Goal: Transaction & Acquisition: Purchase product/service

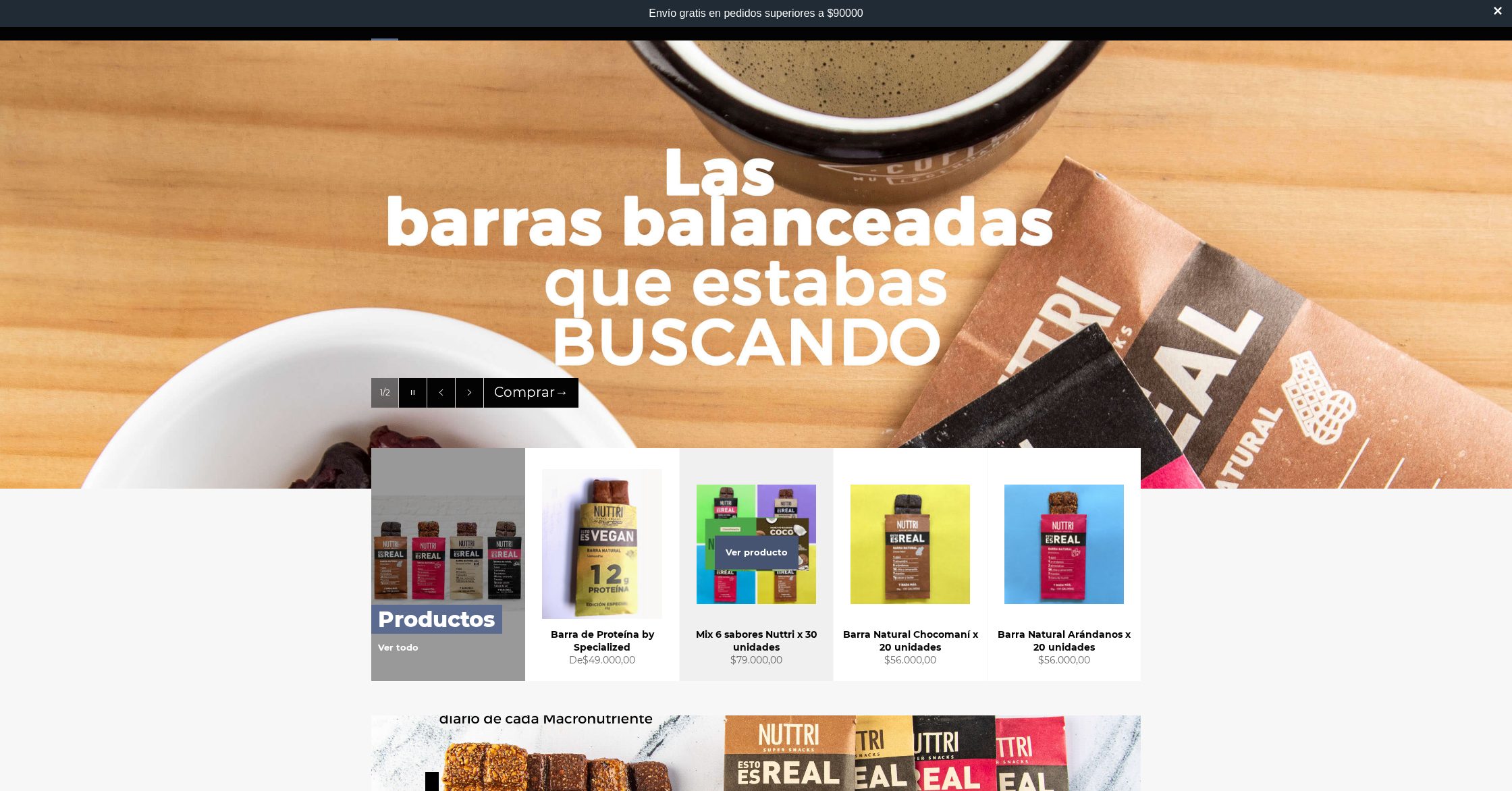
scroll to position [141, 0]
click at [731, 592] on div "Ver producto" at bounding box center [756, 563] width 154 height 233
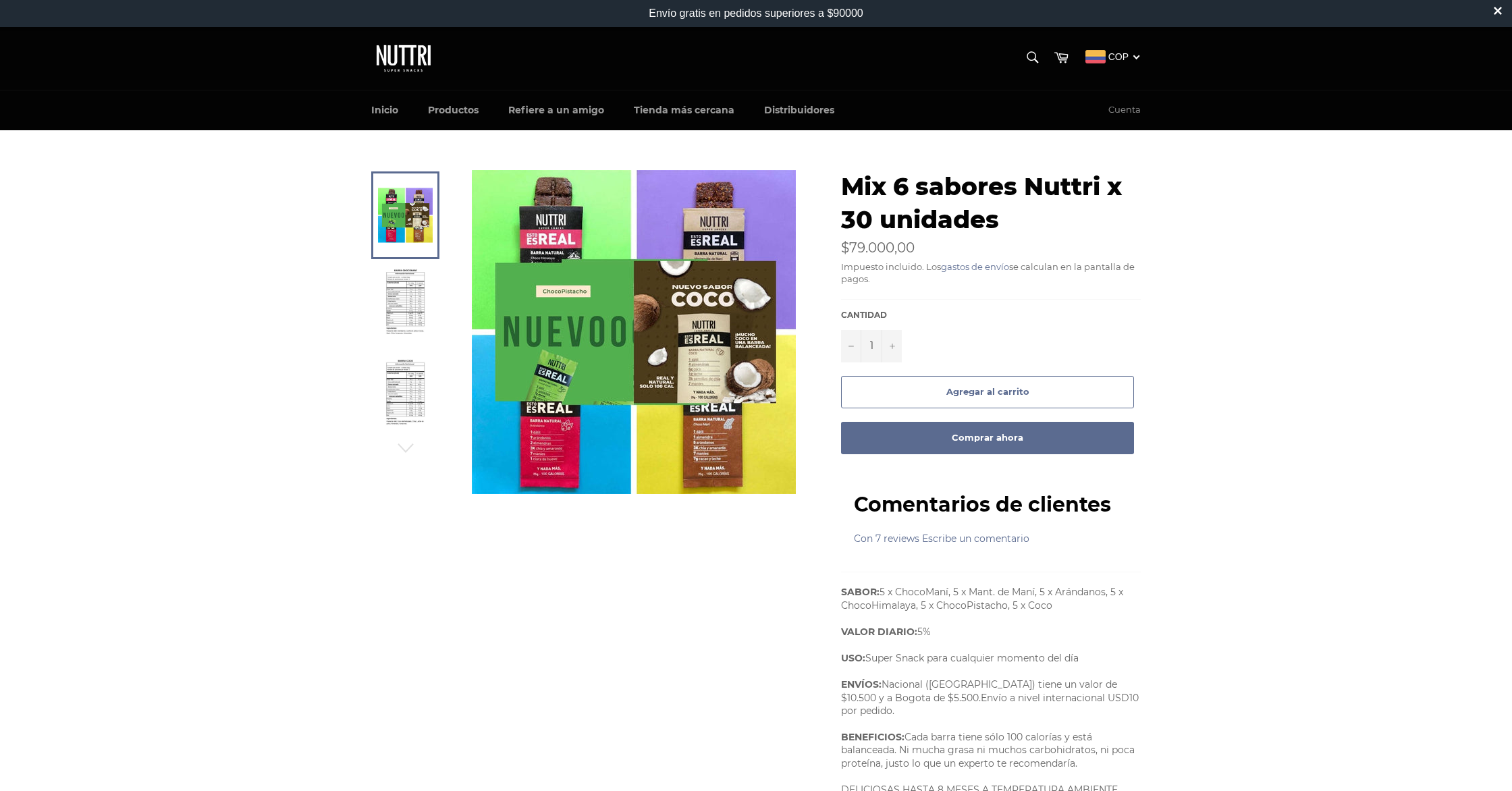
click at [411, 306] on img at bounding box center [406, 306] width 42 height 74
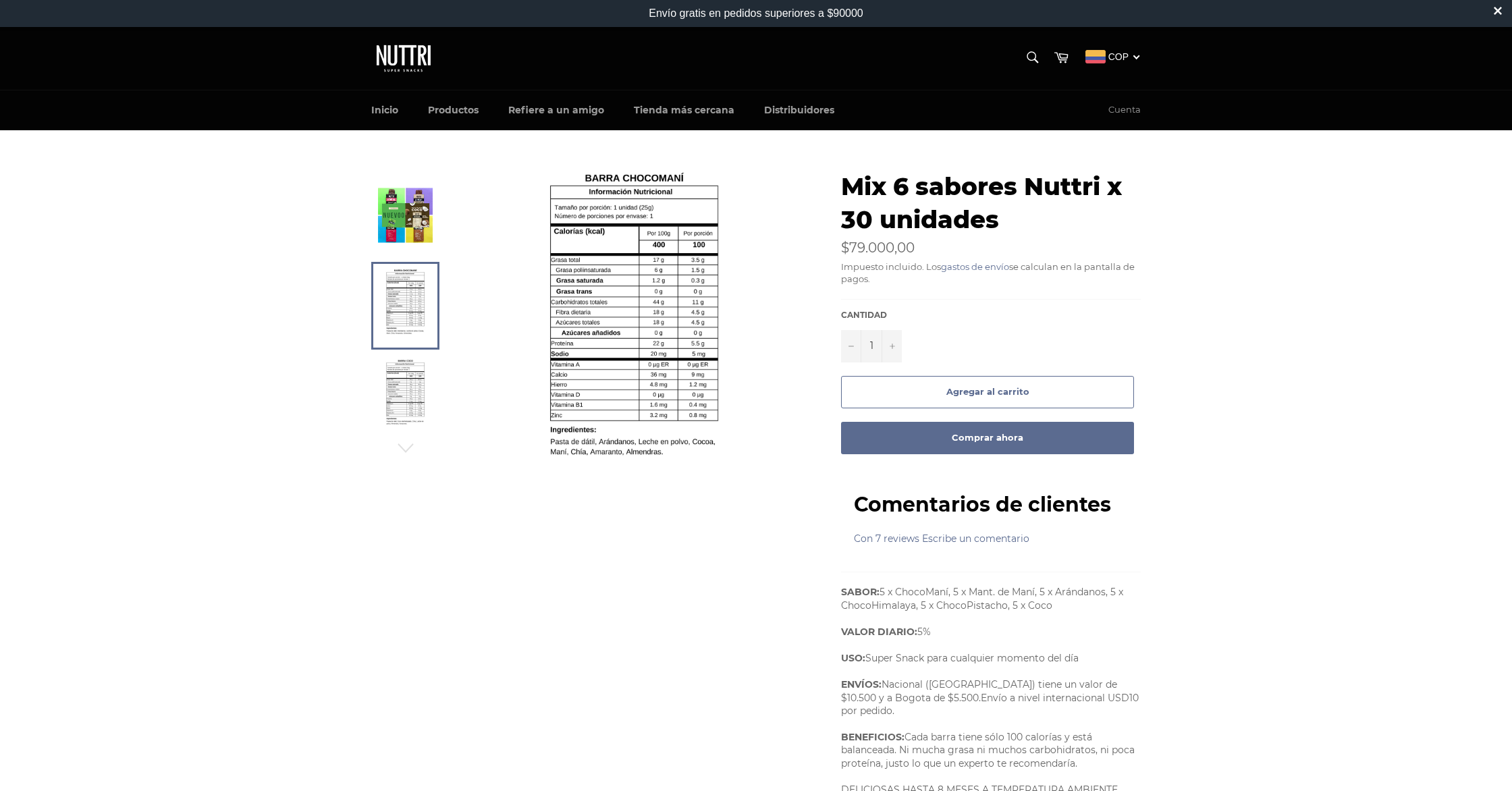
click at [411, 220] on img at bounding box center [405, 215] width 55 height 55
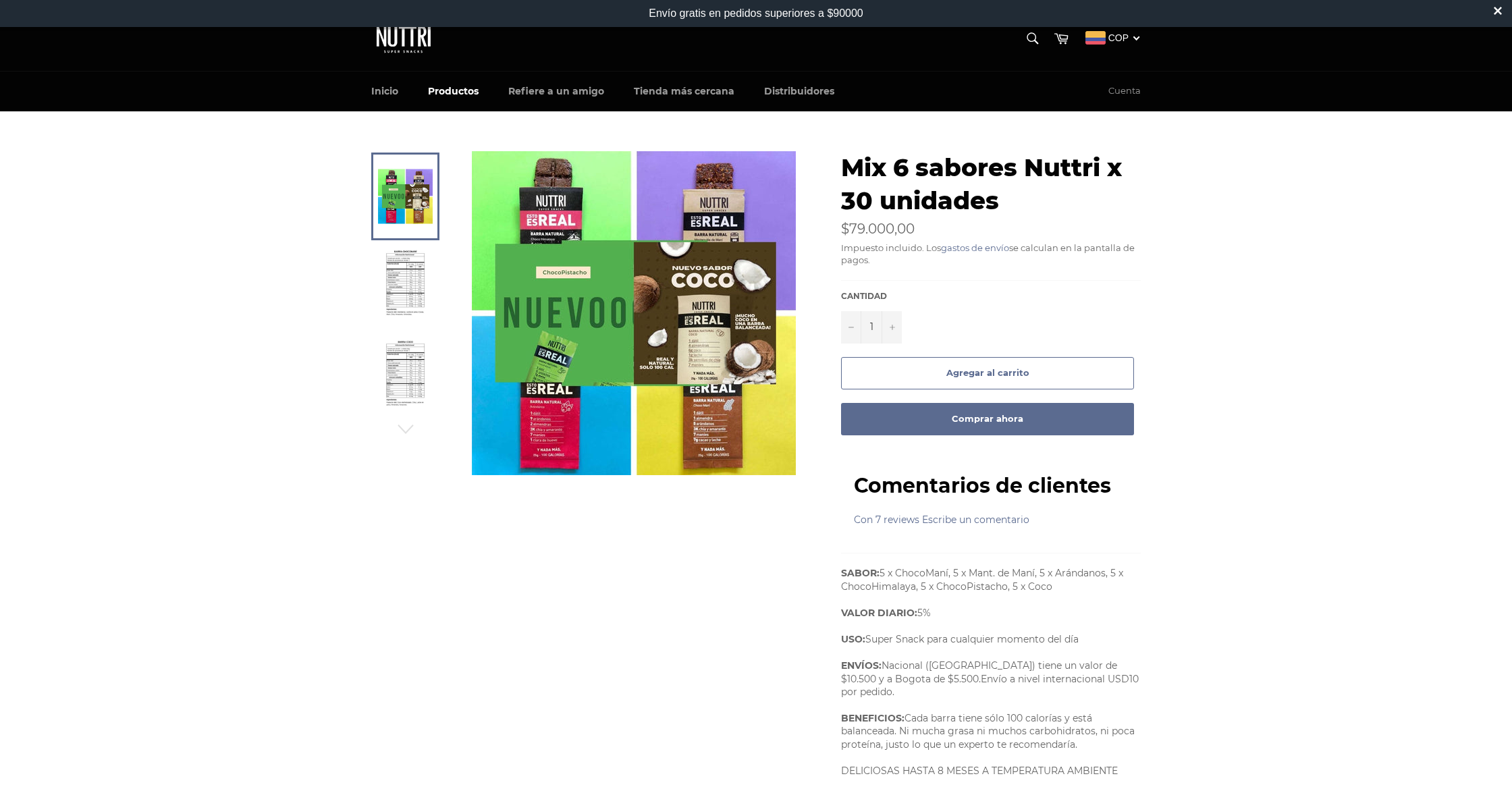
scroll to position [21, 0]
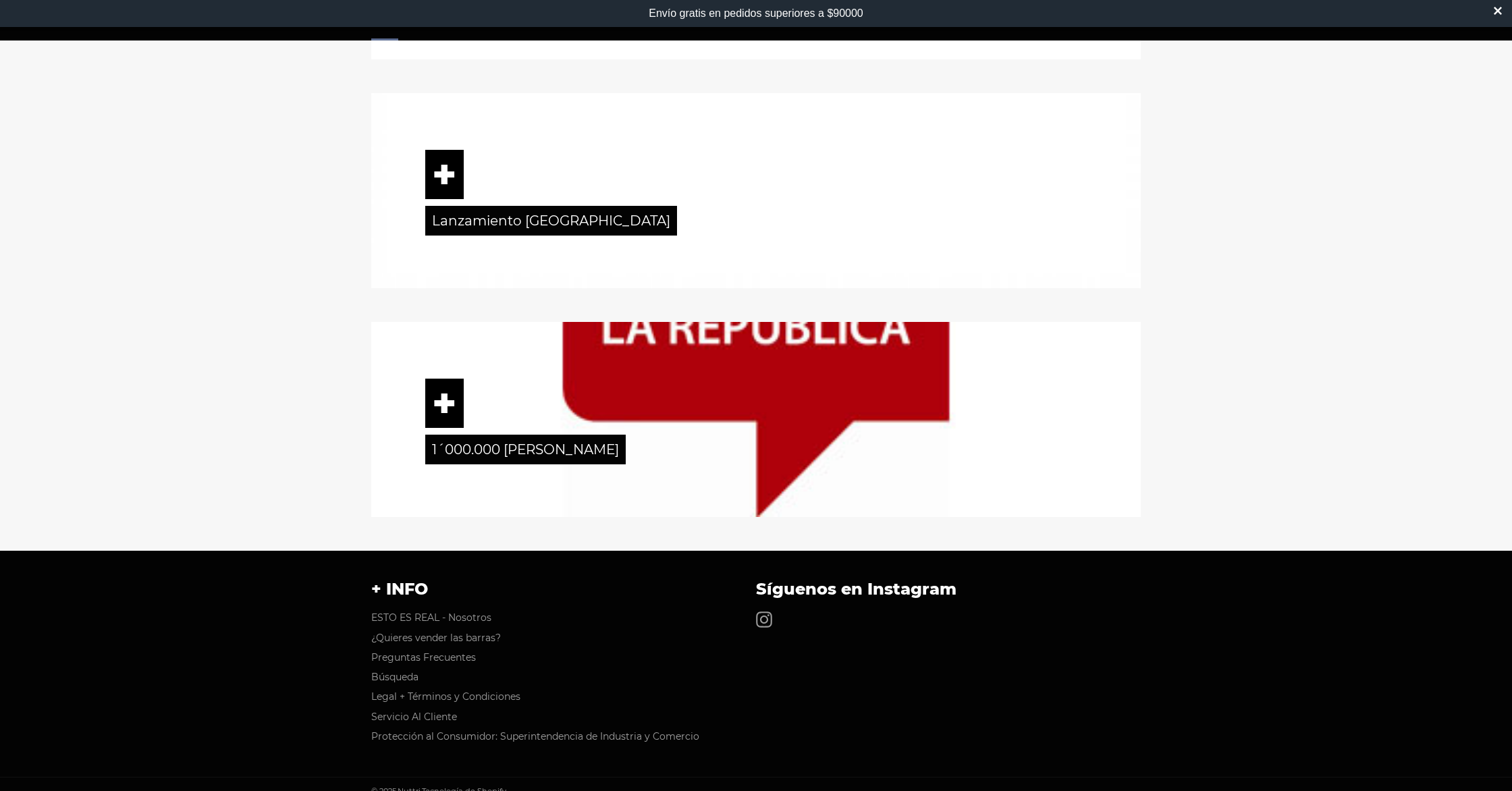
scroll to position [1868, 0]
